Goal: Transaction & Acquisition: Purchase product/service

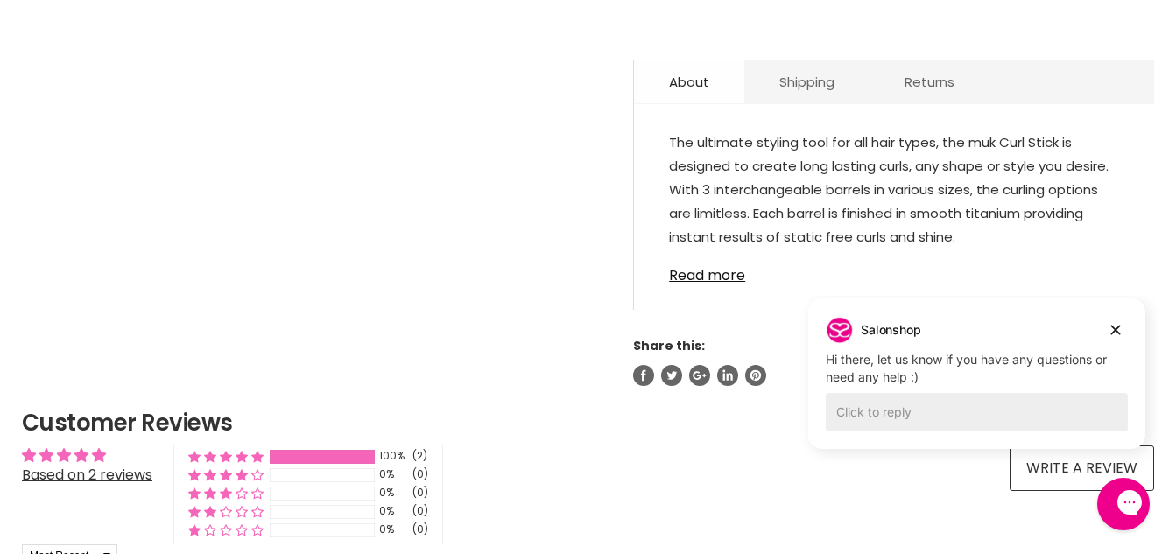
scroll to position [963, 0]
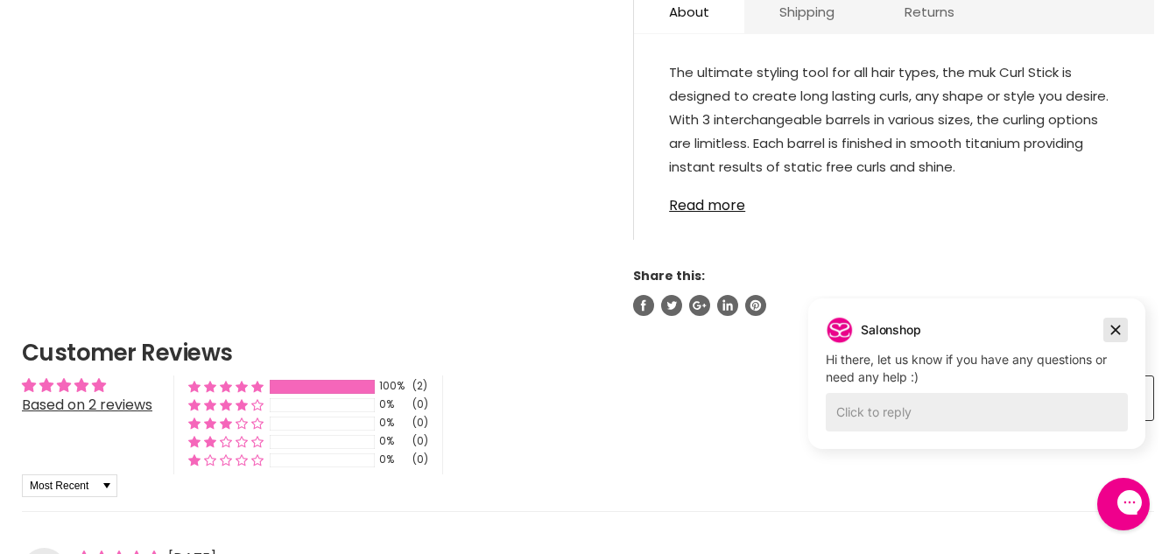
click at [1114, 330] on icon "Dismiss campaign" at bounding box center [1116, 330] width 18 height 21
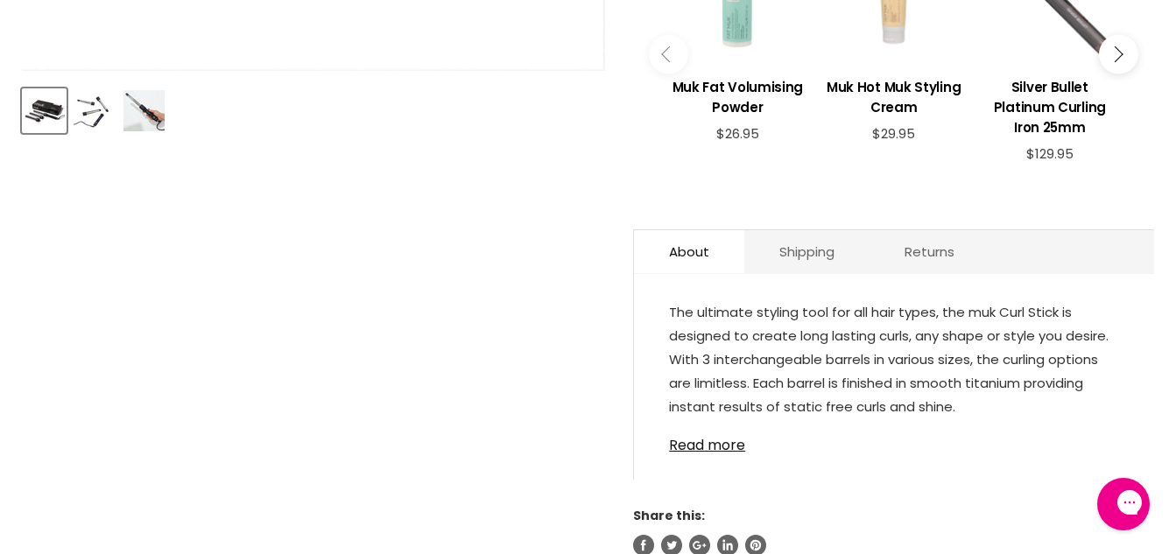
scroll to position [700, 0]
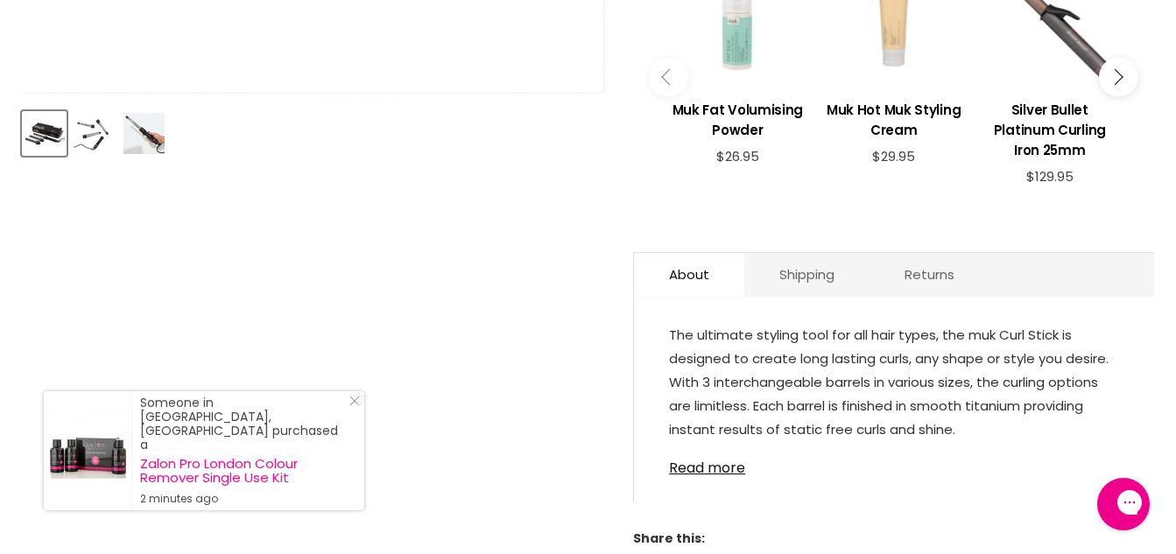
drag, startPoint x: 735, startPoint y: 447, endPoint x: 762, endPoint y: 439, distance: 27.7
click at [736, 450] on link "Read more" at bounding box center [894, 463] width 450 height 26
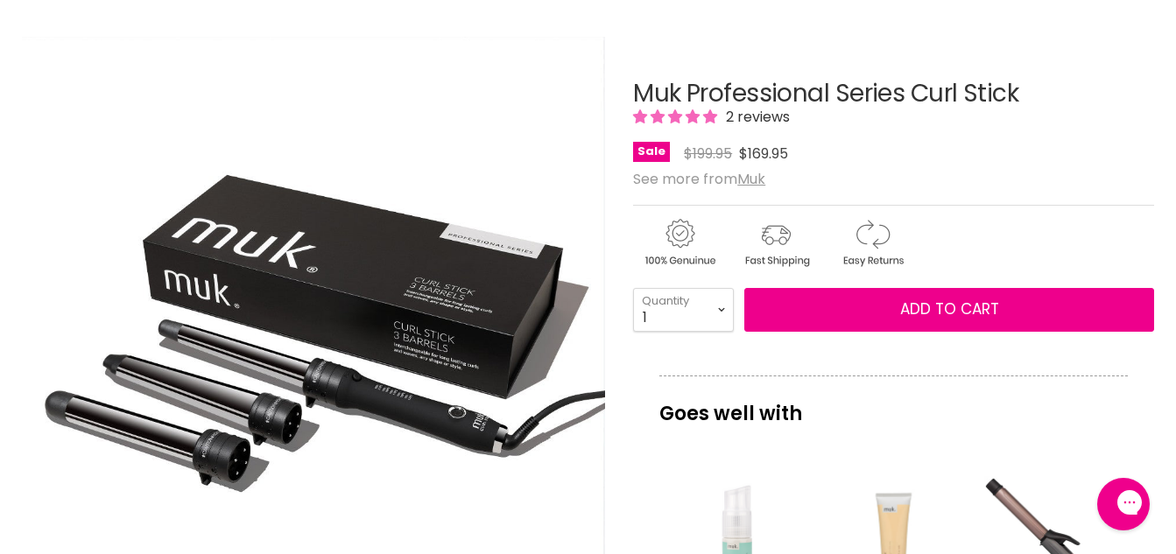
scroll to position [438, 0]
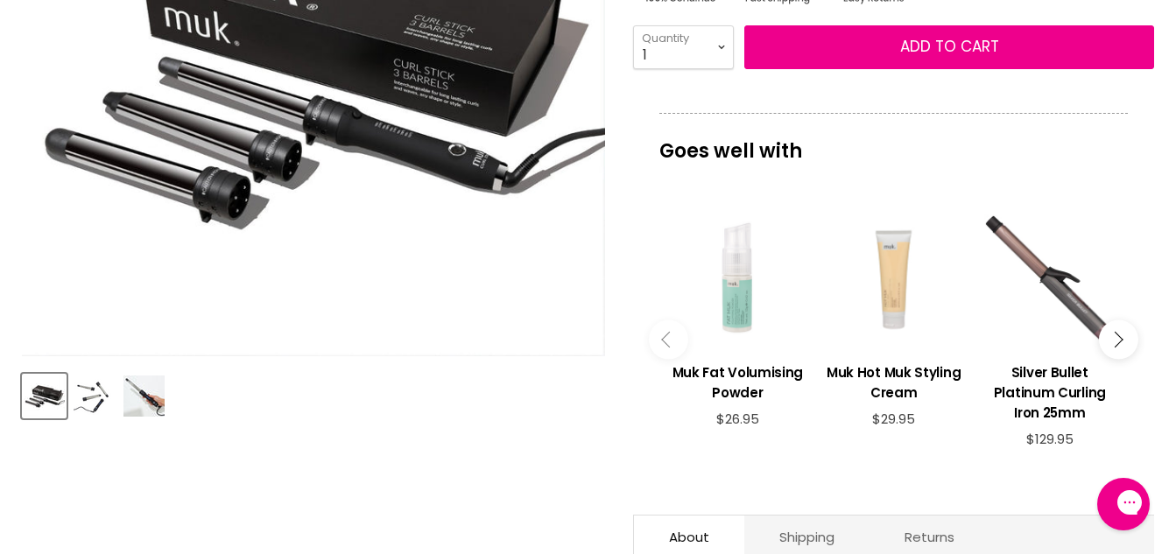
click at [144, 396] on img "Product thumbnails" at bounding box center [143, 396] width 41 height 41
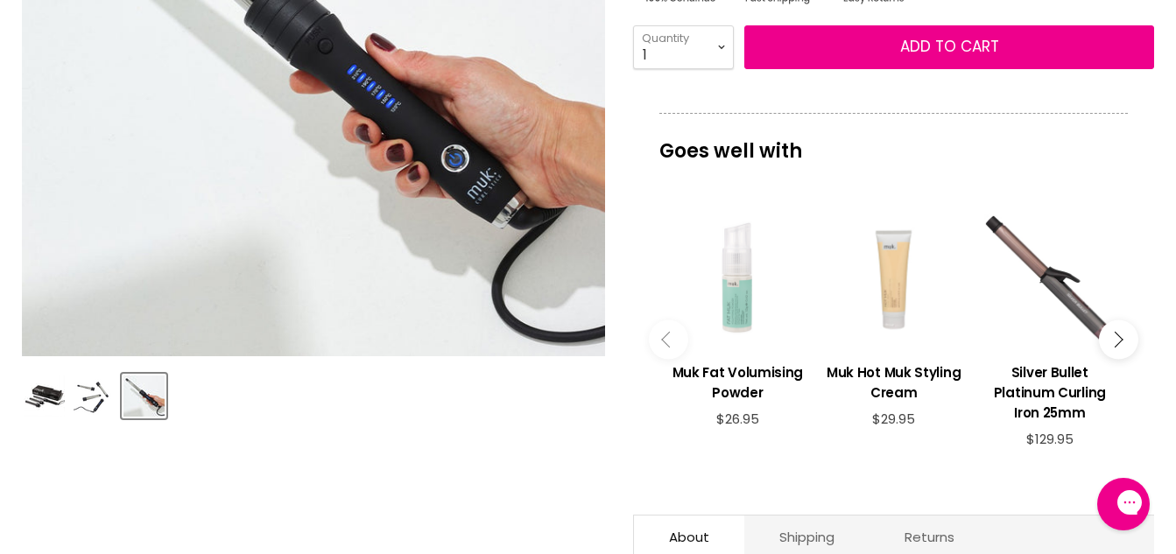
click at [97, 395] on img "Product thumbnails" at bounding box center [94, 396] width 41 height 41
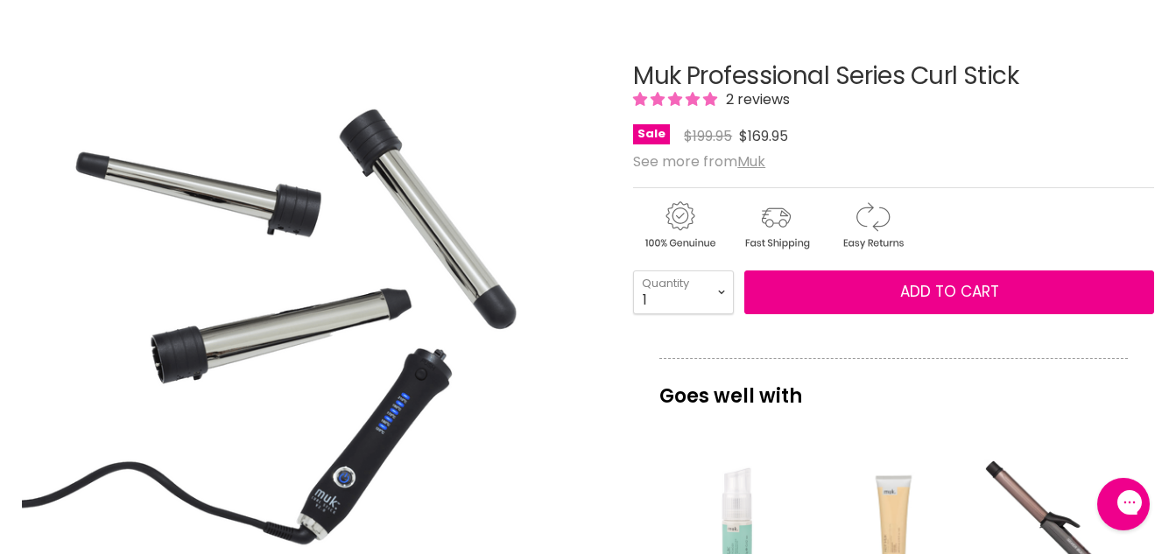
scroll to position [175, 0]
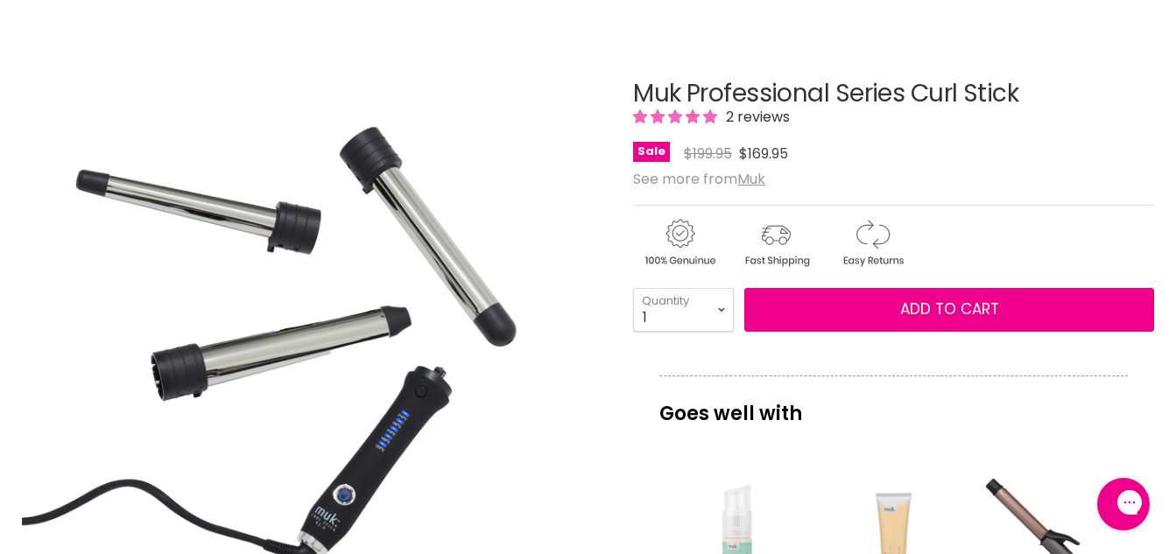
drag, startPoint x: 774, startPoint y: 113, endPoint x: 729, endPoint y: 127, distance: 46.8
click at [770, 113] on span "2 reviews" at bounding box center [754, 117] width 69 height 20
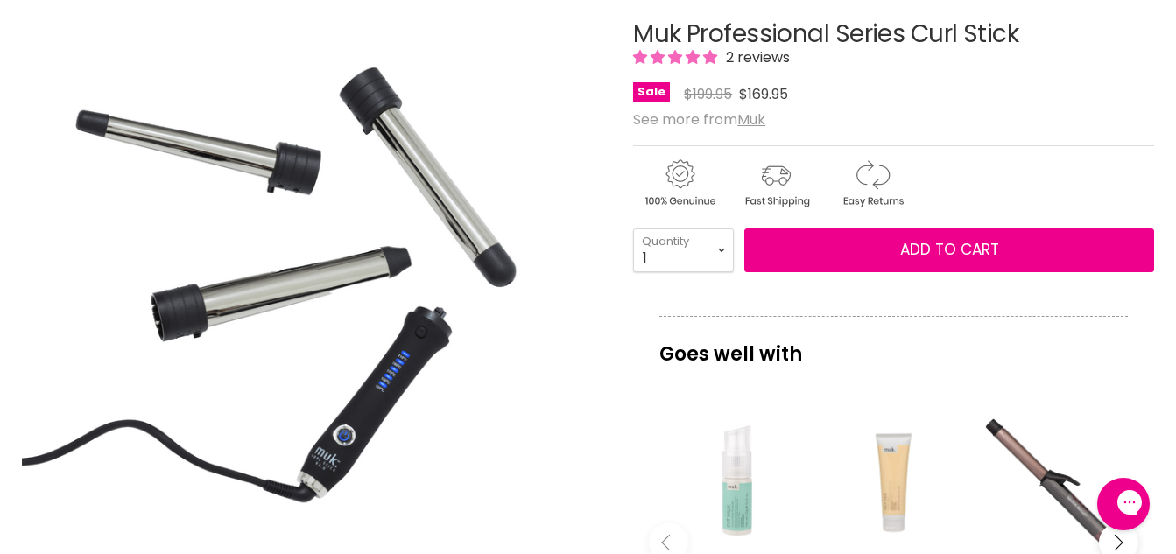
scroll to position [438, 0]
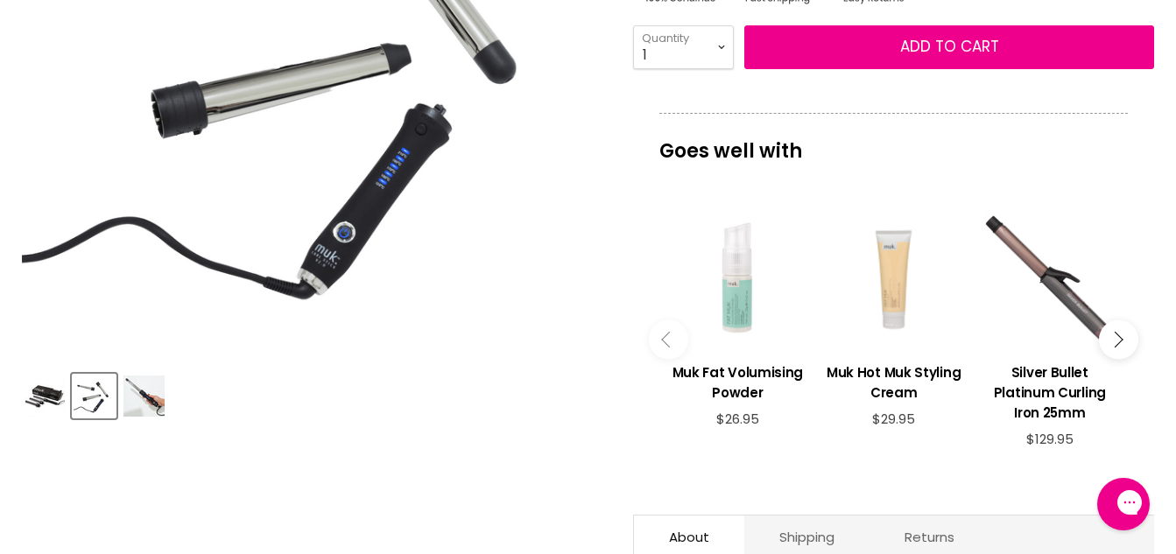
drag, startPoint x: 17, startPoint y: 403, endPoint x: 40, endPoint y: 401, distance: 23.7
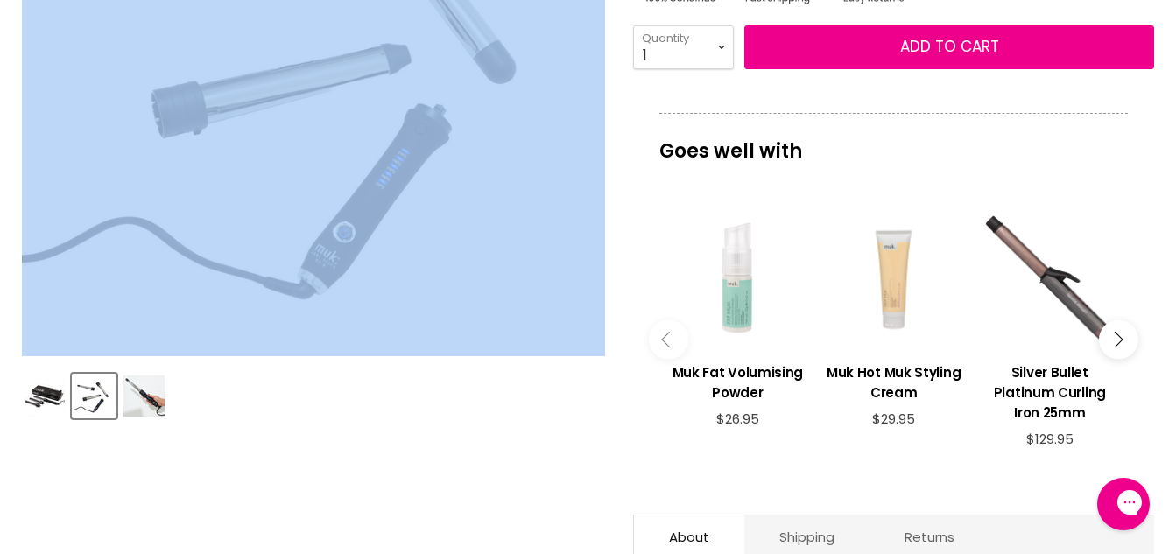
click at [50, 398] on img "Product thumbnails" at bounding box center [44, 396] width 41 height 41
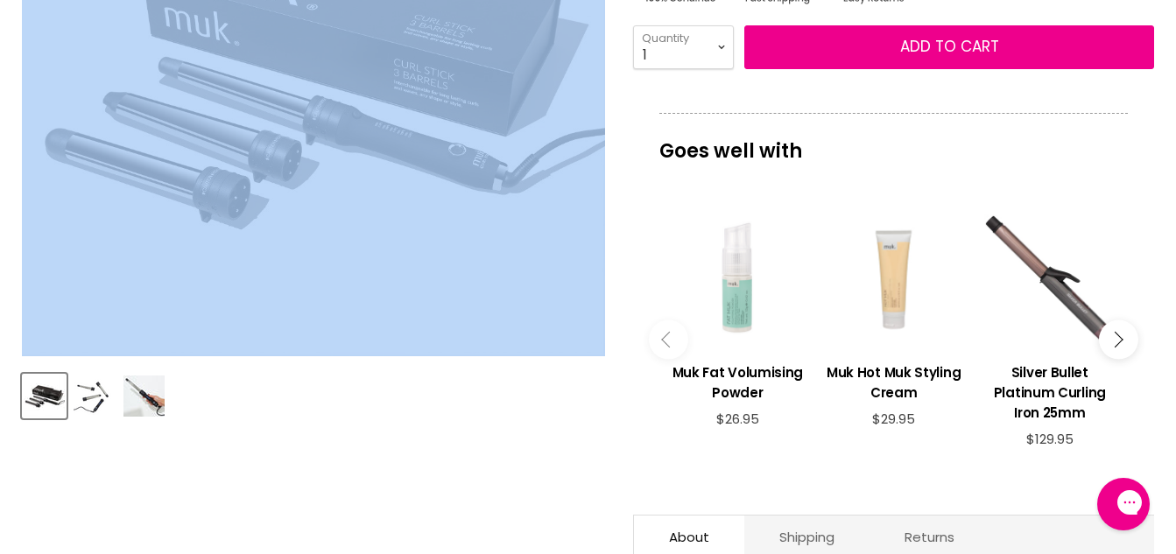
click at [312, 272] on img "Muk Professional Series Curl Stick image. Click or Scroll to Zoom." at bounding box center [313, 64] width 583 height 583
click at [427, 214] on img "Muk Professional Series Curl Stick image. Click or Scroll to Zoom." at bounding box center [313, 64] width 583 height 583
click at [97, 398] on img "Product thumbnails" at bounding box center [94, 396] width 41 height 41
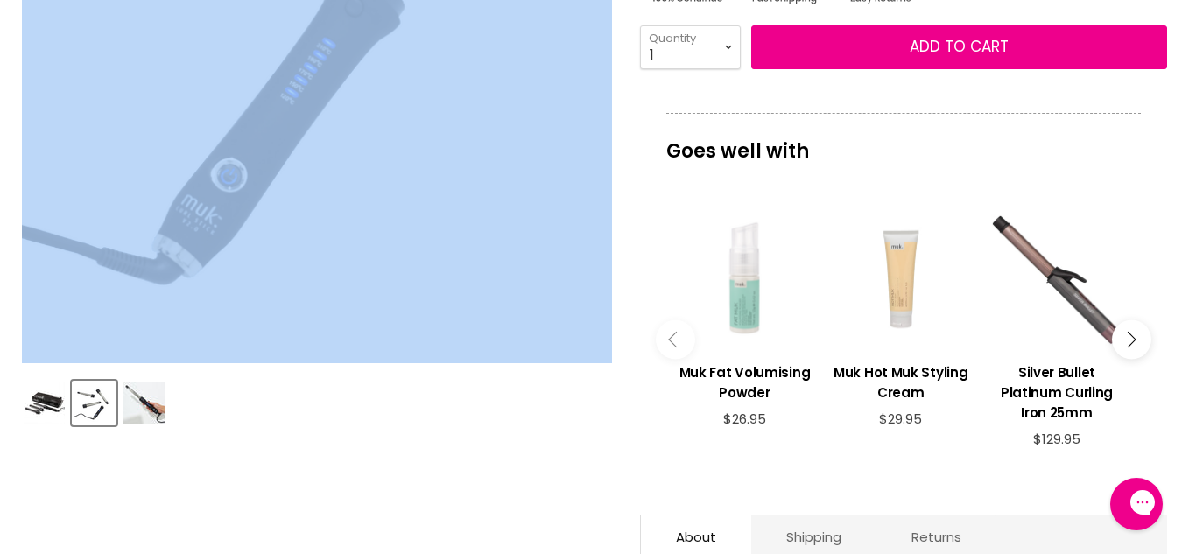
click at [543, 340] on div "Click or scroll to zoom" at bounding box center [524, 340] width 155 height 27
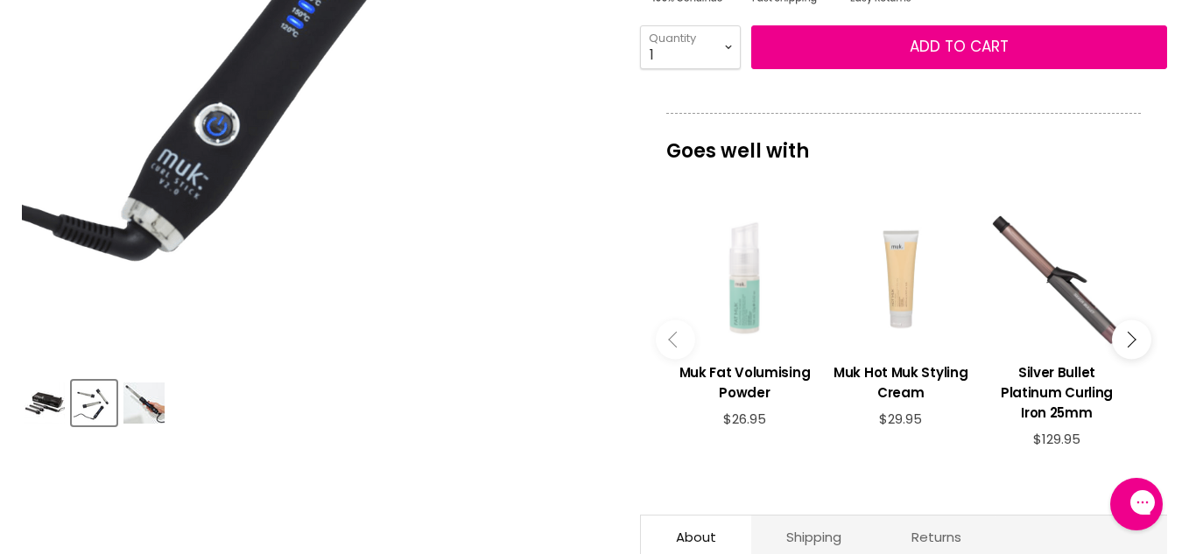
drag, startPoint x: 479, startPoint y: 351, endPoint x: 439, endPoint y: 353, distance: 40.3
click at [453, 352] on div "Click or scroll to zoom" at bounding box center [524, 340] width 155 height 27
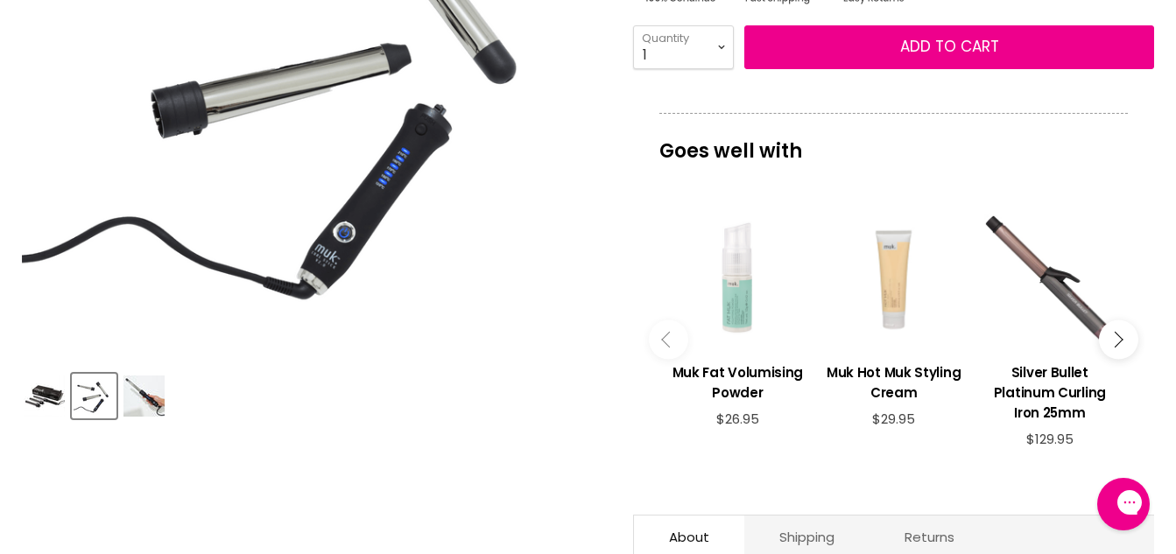
click at [46, 399] on img "Product thumbnails" at bounding box center [44, 396] width 41 height 41
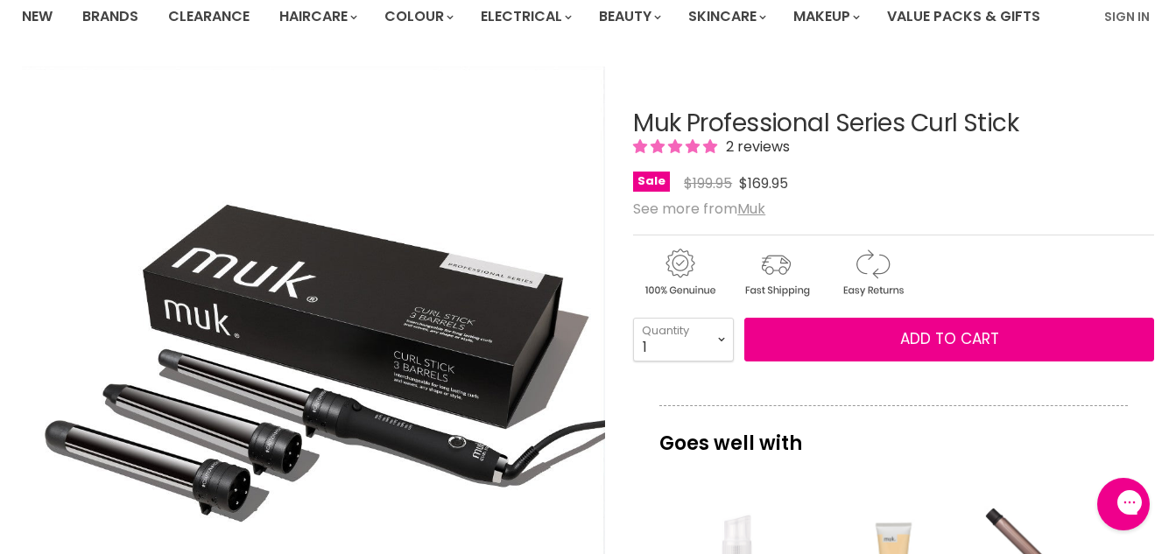
scroll to position [175, 0]
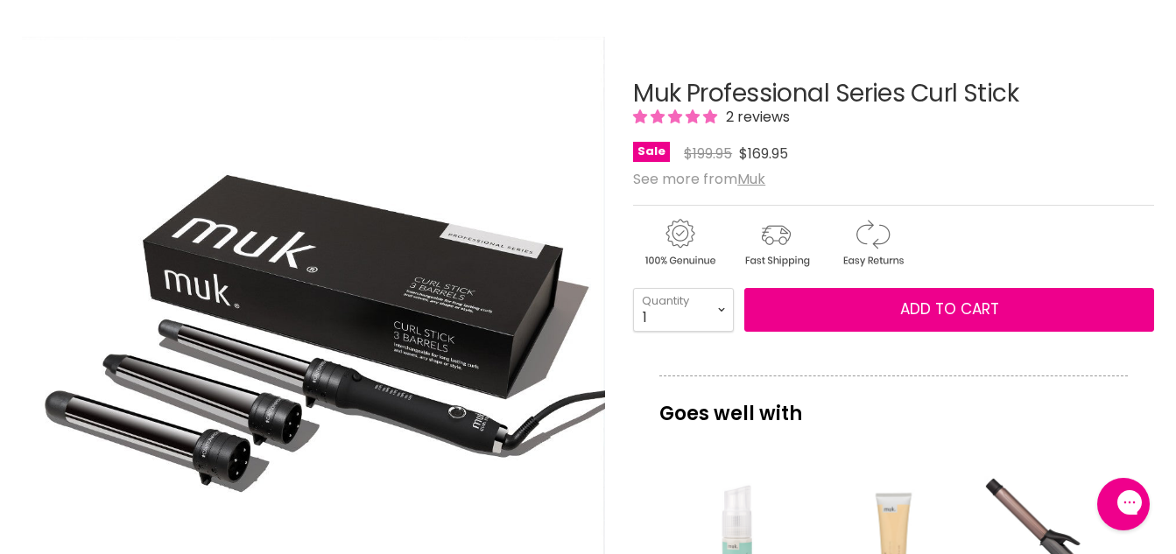
click at [289, 328] on img "Muk Professional Series Curl Stick image. Click or Scroll to Zoom." at bounding box center [313, 327] width 583 height 583
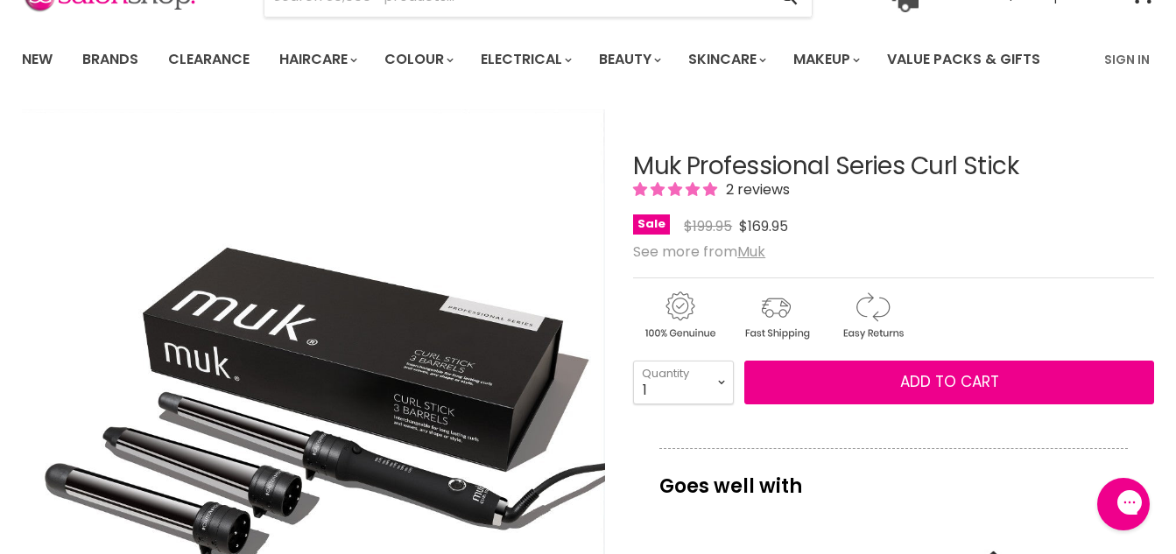
scroll to position [350, 0]
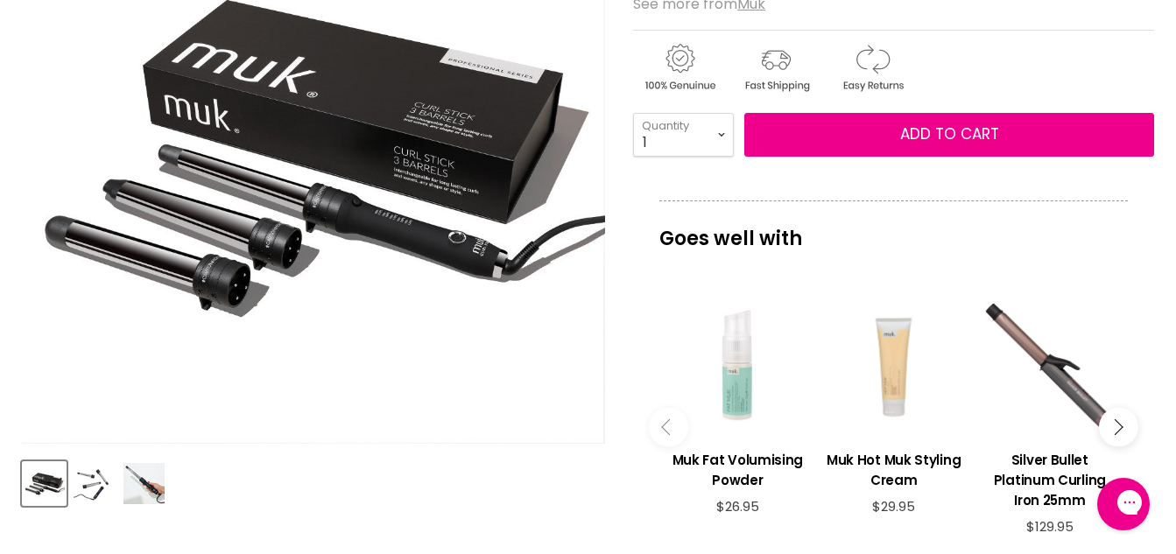
click at [449, 133] on img "Muk Professional Series Curl Stick image. Click or Scroll to Zoom." at bounding box center [313, 152] width 583 height 583
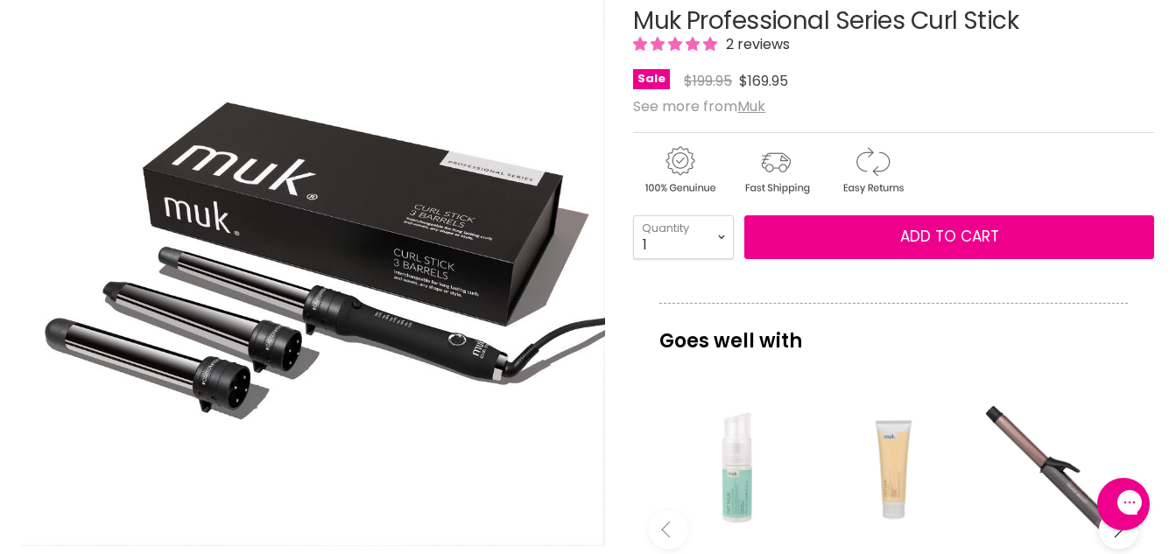
scroll to position [0, 0]
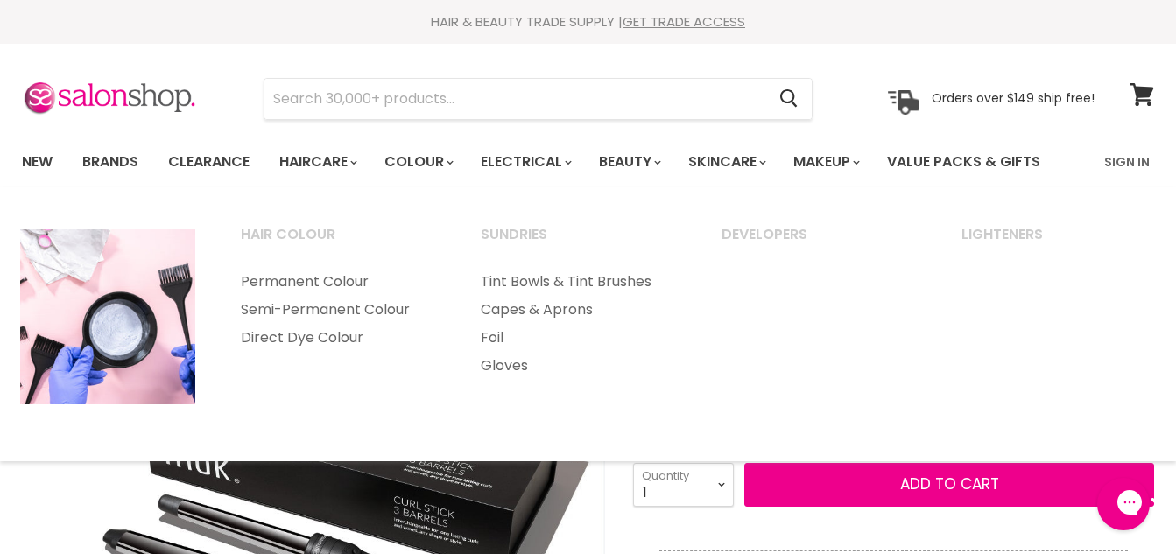
drag, startPoint x: 554, startPoint y: 504, endPoint x: 564, endPoint y: 503, distance: 9.7
click at [556, 504] on img "Muk Professional Series Curl Stick image. Click or Scroll to Zoom." at bounding box center [313, 502] width 583 height 583
